Goal: Task Accomplishment & Management: Manage account settings

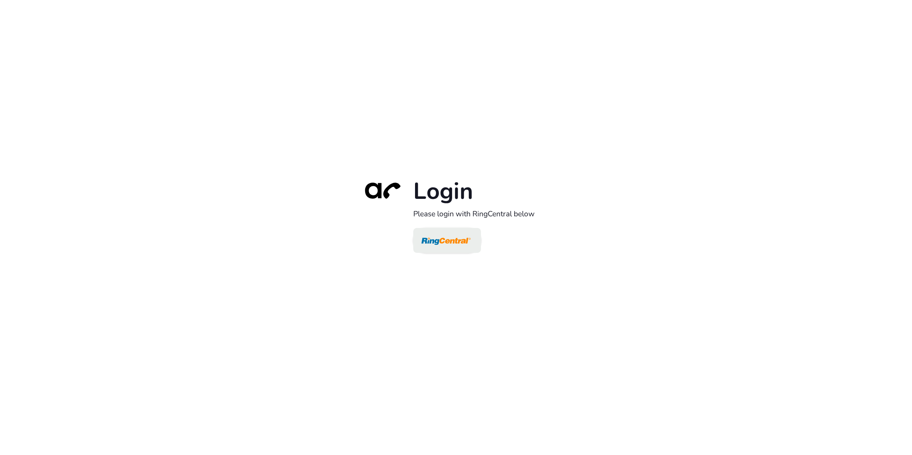
click at [437, 237] on img at bounding box center [445, 241] width 49 height 23
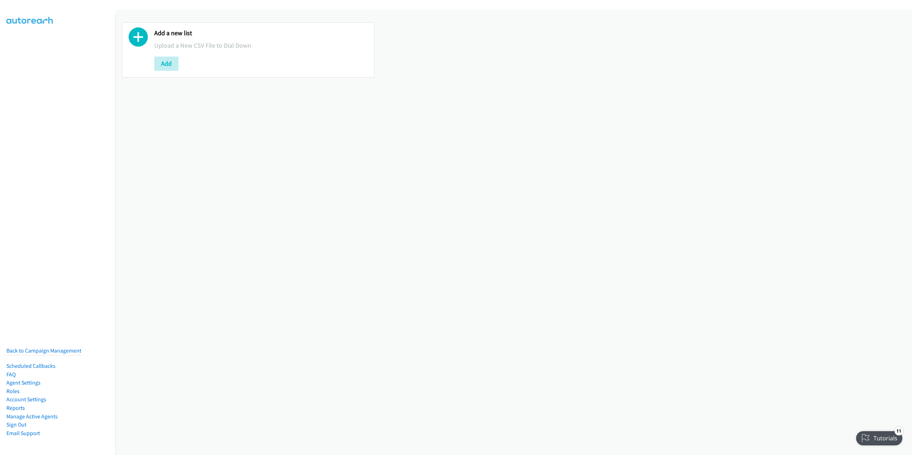
click at [270, 186] on div "Add a new list Upload a New CSV File to Dial Down Add" at bounding box center [513, 233] width 796 height 446
click at [170, 64] on button "Add" at bounding box center [166, 64] width 24 height 14
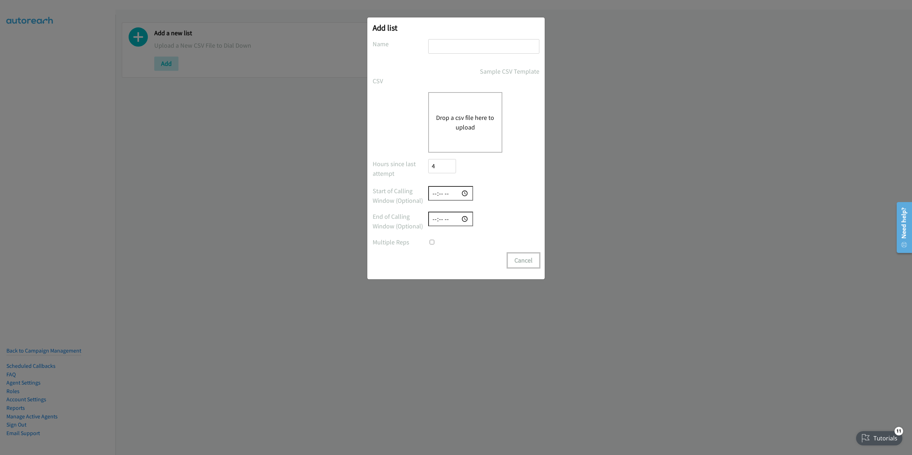
click at [522, 260] on button "Cancel" at bounding box center [523, 261] width 32 height 14
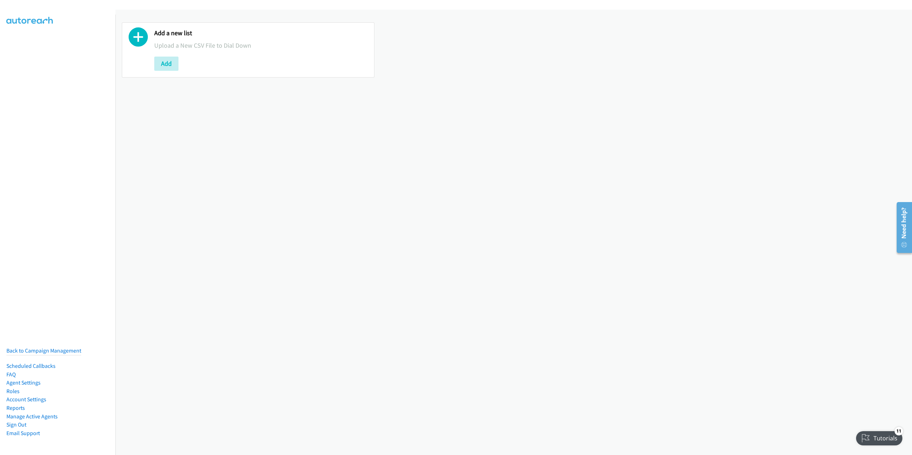
click at [223, 223] on div "Add a new list Upload a New CSV File to Dial Down Add" at bounding box center [513, 233] width 796 height 446
click at [168, 62] on button "Add" at bounding box center [166, 64] width 24 height 14
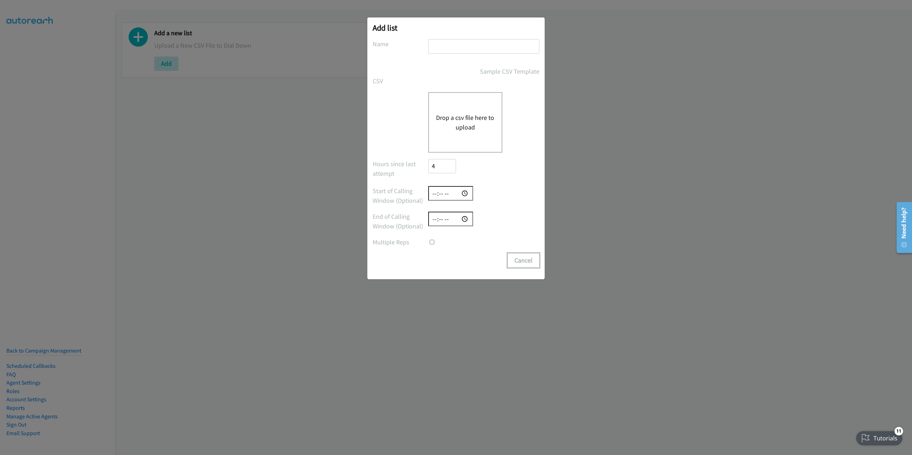
click at [524, 261] on button "Cancel" at bounding box center [523, 261] width 32 height 14
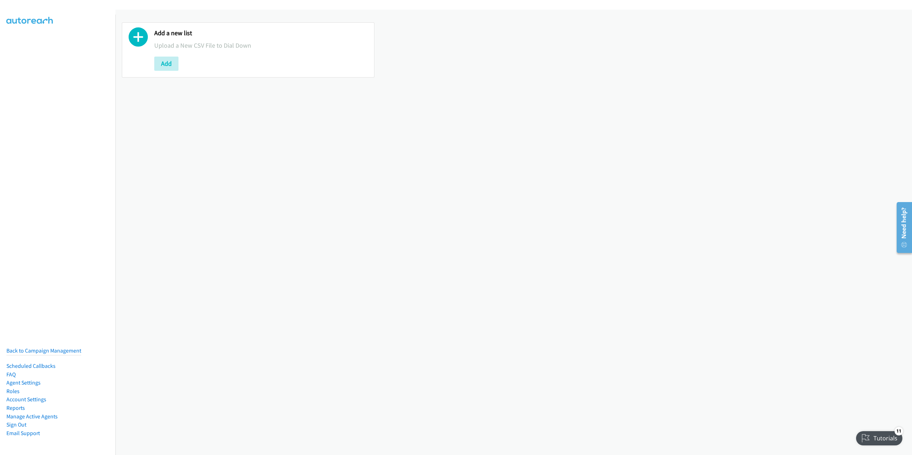
click at [152, 239] on div at bounding box center [456, 227] width 912 height 455
click at [31, 348] on link "Back to Campaign Management" at bounding box center [43, 351] width 75 height 7
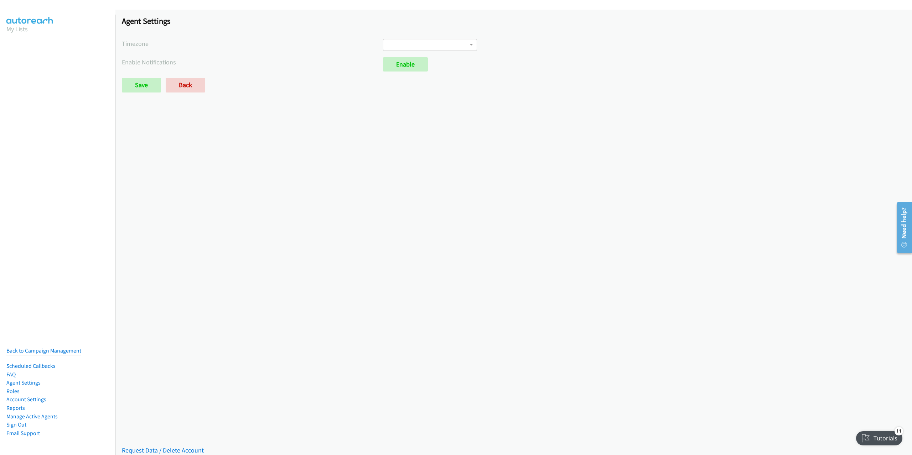
click at [457, 47] on span at bounding box center [430, 45] width 94 height 12
click at [536, 47] on div "International Date Line West American Samoa Midway Island Hawaii Alaska Pacific…" at bounding box center [644, 45] width 522 height 12
click at [31, 380] on link "Agent Settings" at bounding box center [23, 383] width 34 height 7
click at [23, 381] on link "Agent Settings" at bounding box center [23, 383] width 34 height 7
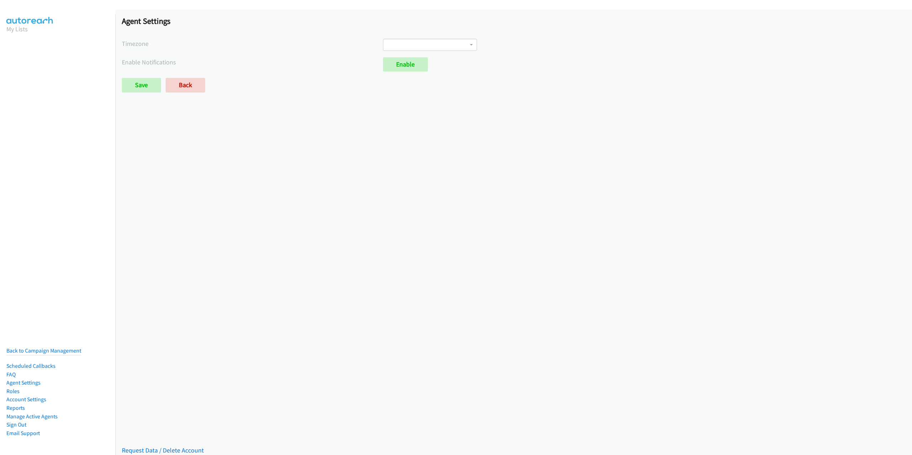
click at [460, 42] on span at bounding box center [430, 45] width 94 height 12
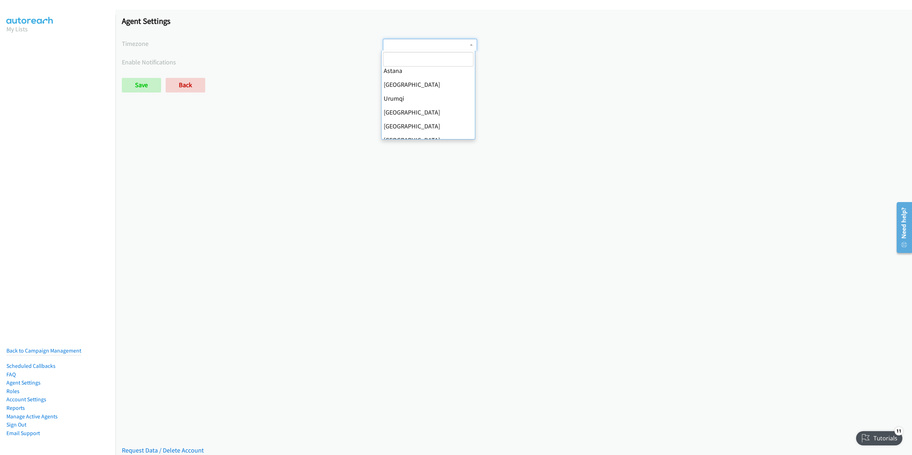
scroll to position [1276, 0]
click at [338, 213] on div "Saved Placeholder Agent Settings Timezone International Date Line West American…" at bounding box center [513, 233] width 796 height 446
click at [253, 57] on label "Enable Notifications" at bounding box center [252, 62] width 261 height 10
click at [43, 396] on link "Account Settings" at bounding box center [26, 399] width 40 height 7
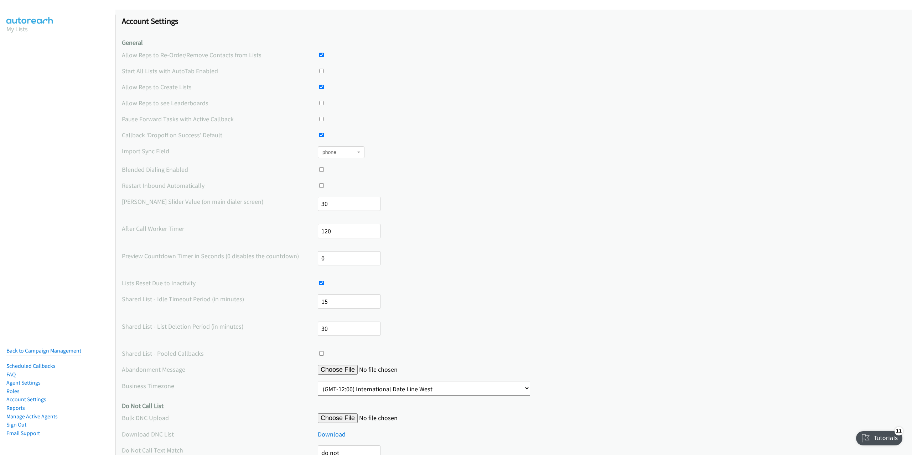
click at [43, 413] on link "Manage Active Agents" at bounding box center [31, 416] width 51 height 7
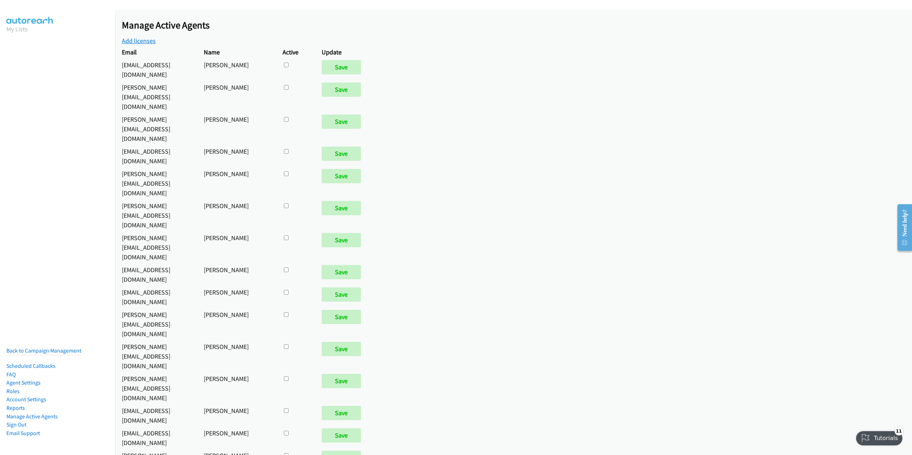
click at [141, 41] on link "Add licenses" at bounding box center [139, 41] width 34 height 8
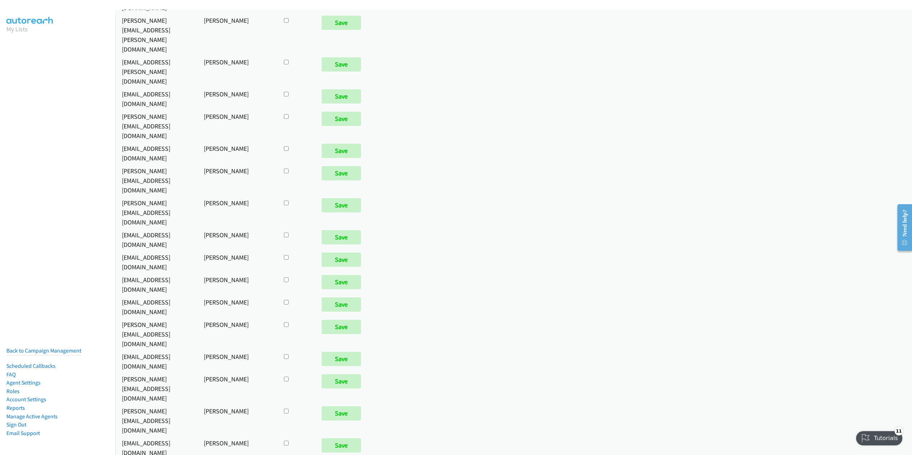
click at [434, 304] on div "Manage Active Agents Add licenses Email Name Active Update ben.d@vistatrans.com…" at bounding box center [513, 233] width 796 height 446
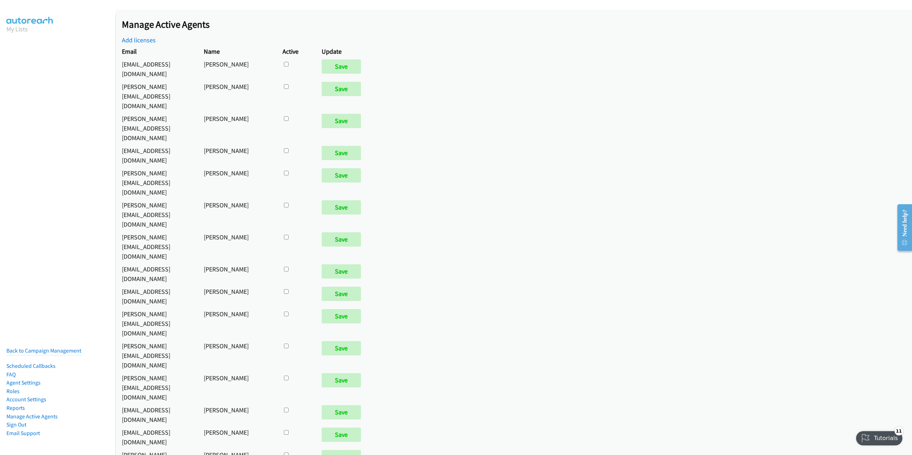
scroll to position [0, 0]
click at [34, 348] on link "Back to Campaign Management" at bounding box center [43, 351] width 75 height 7
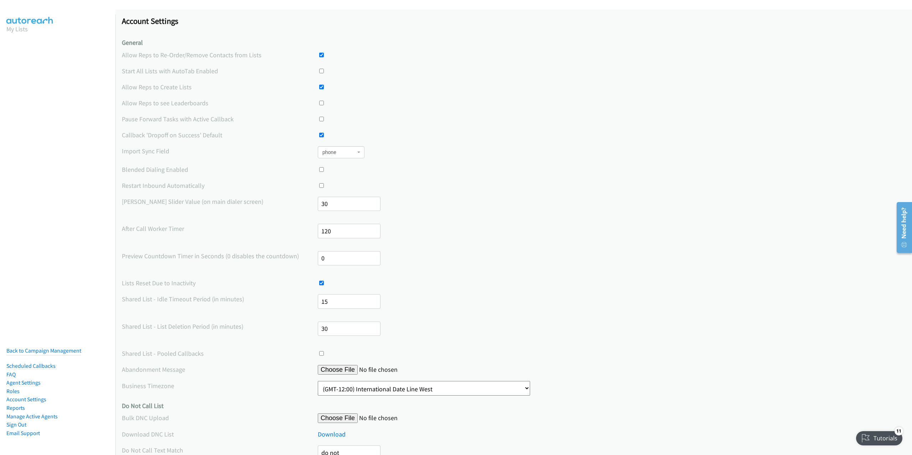
click at [339, 155] on span "phone" at bounding box center [338, 152] width 33 height 7
click at [417, 151] on div "city company country email external_url first_name last_name phone postal_code …" at bounding box center [612, 152] width 588 height 12
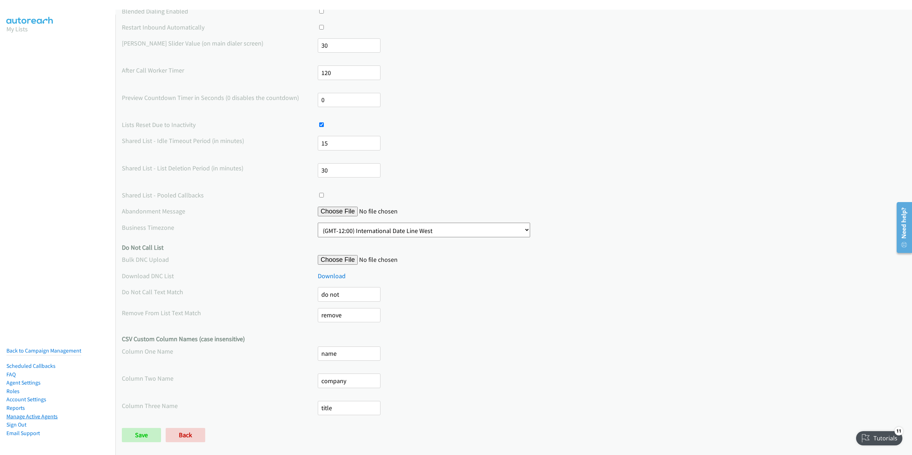
click at [30, 413] on link "Manage Active Agents" at bounding box center [31, 416] width 51 height 7
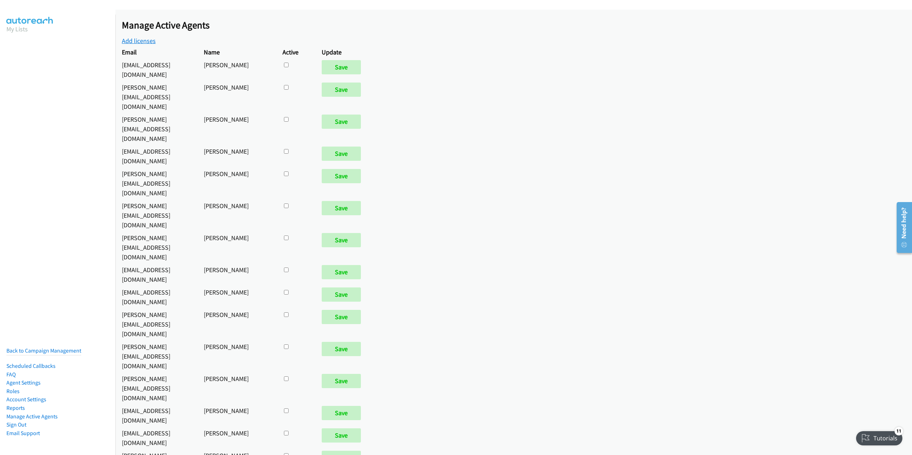
click at [145, 39] on link "Add licenses" at bounding box center [139, 41] width 34 height 8
click at [46, 413] on link "Manage Active Agents" at bounding box center [31, 416] width 51 height 7
click at [27, 413] on link "Manage Active Agents" at bounding box center [31, 416] width 51 height 7
click at [144, 43] on link "Add licenses" at bounding box center [139, 41] width 34 height 8
click at [27, 380] on link "Agent Settings" at bounding box center [23, 383] width 34 height 7
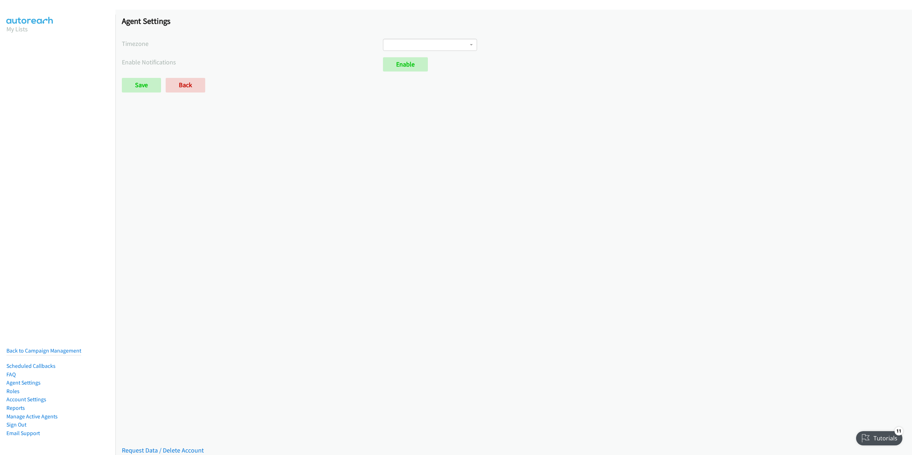
click at [31, 348] on link "Back to Campaign Management" at bounding box center [43, 351] width 75 height 7
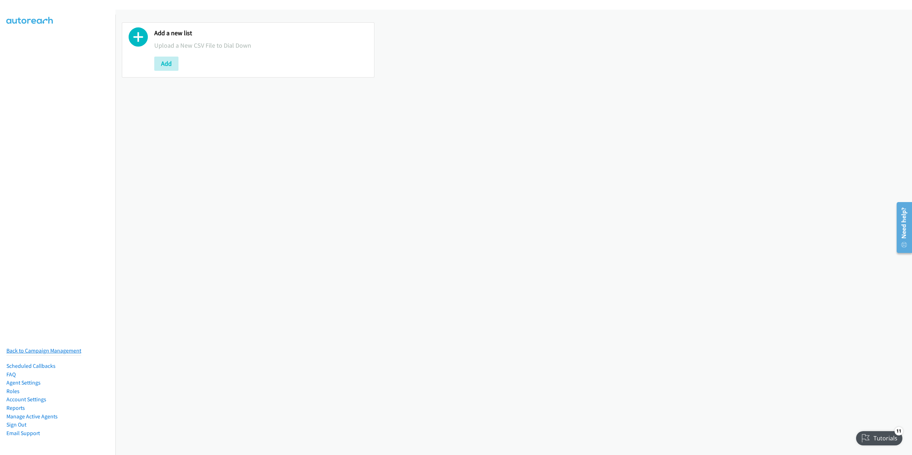
click at [63, 348] on link "Back to Campaign Management" at bounding box center [43, 351] width 75 height 7
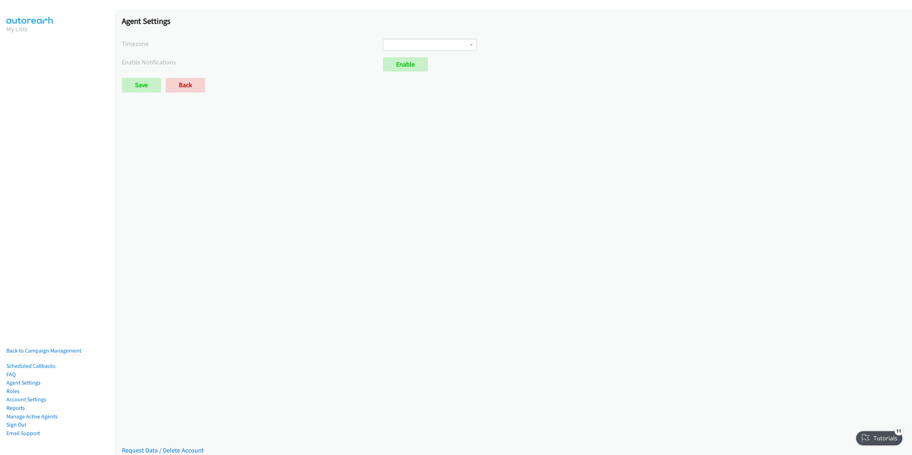
click at [465, 44] on span at bounding box center [430, 45] width 94 height 12
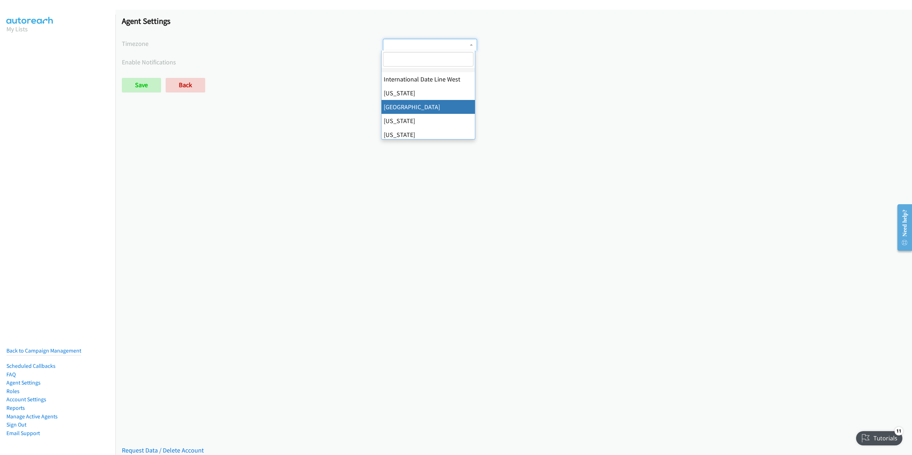
click at [343, 124] on div "Saved Placeholder Agent Settings Timezone International Date Line West American…" at bounding box center [513, 233] width 796 height 446
click at [28, 413] on link "Manage Active Agents" at bounding box center [31, 416] width 51 height 7
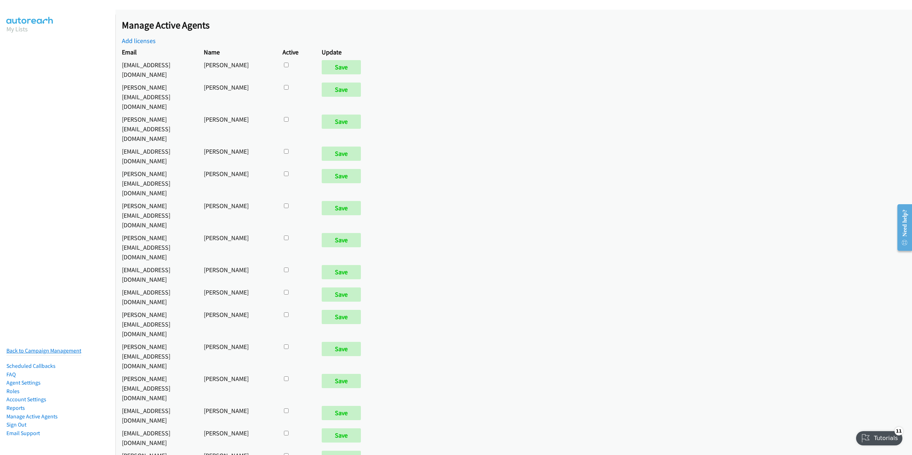
click at [40, 348] on link "Back to Campaign Management" at bounding box center [43, 351] width 75 height 7
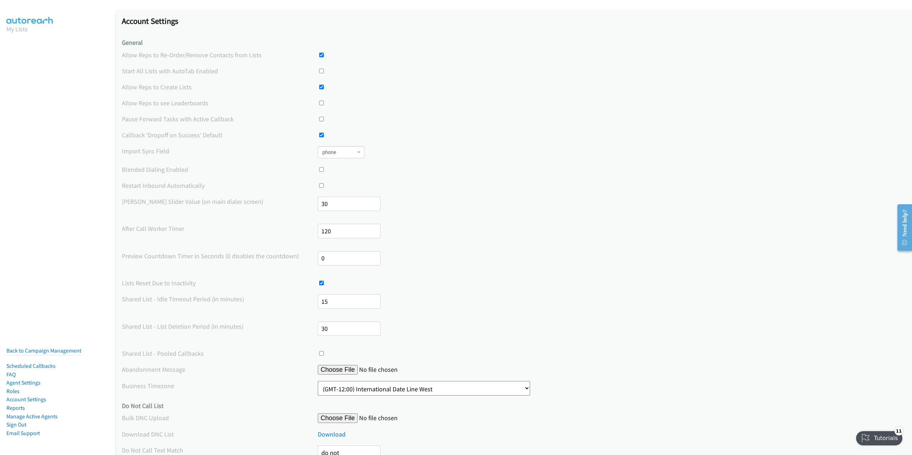
scroll to position [163, 0]
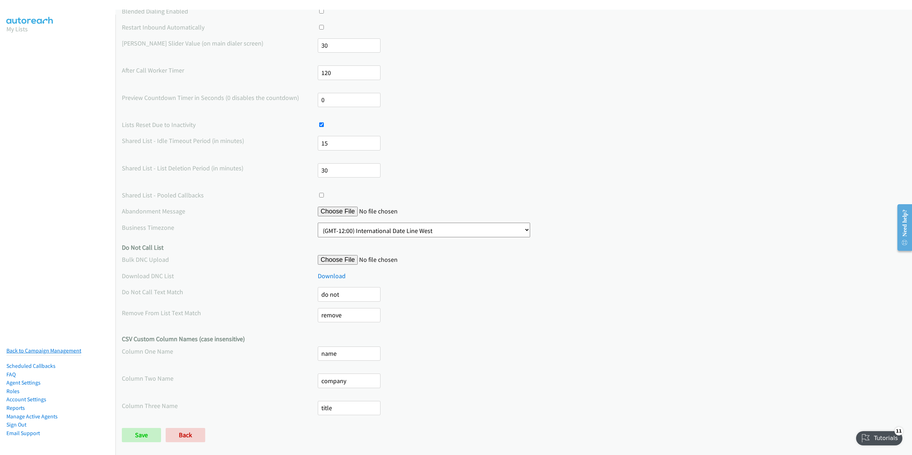
click at [36, 348] on link "Back to Campaign Management" at bounding box center [43, 351] width 75 height 7
